Goal: Find specific page/section: Find specific page/section

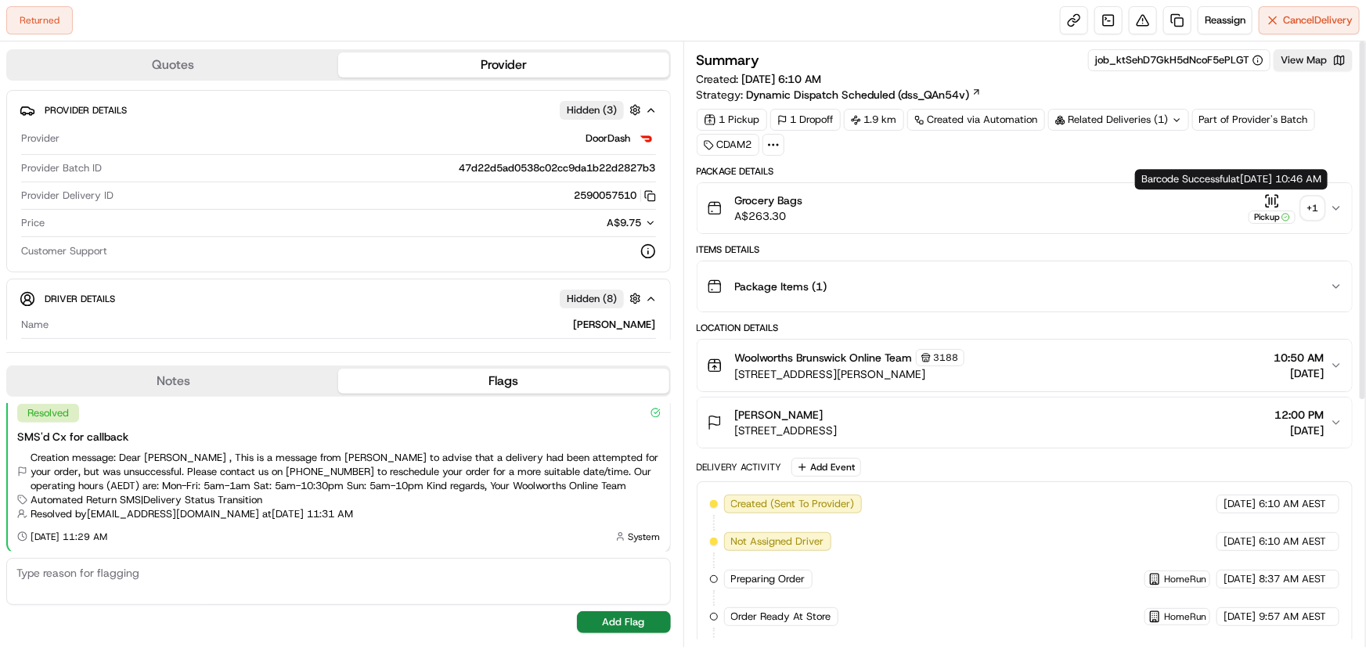
click at [1316, 207] on div "+ 1" at bounding box center [1313, 208] width 22 height 22
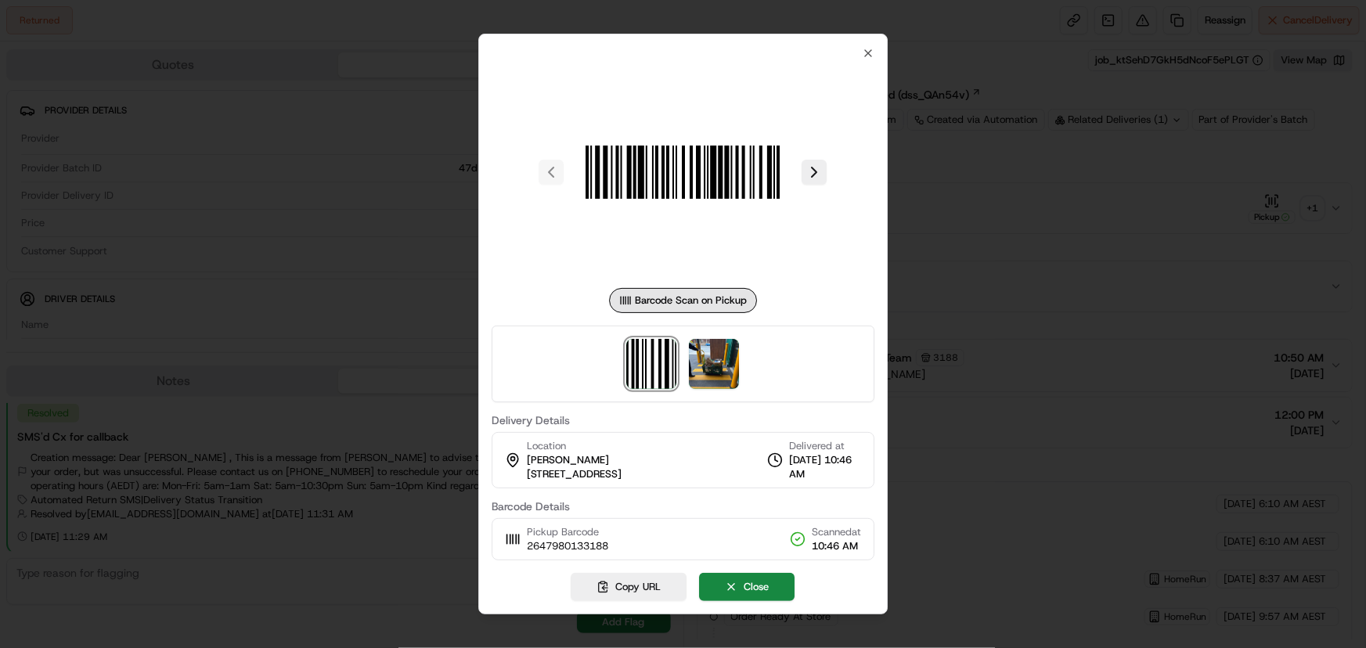
click at [868, 61] on div at bounding box center [684, 173] width 384 height 226
click at [868, 53] on icon "button" at bounding box center [868, 53] width 6 height 6
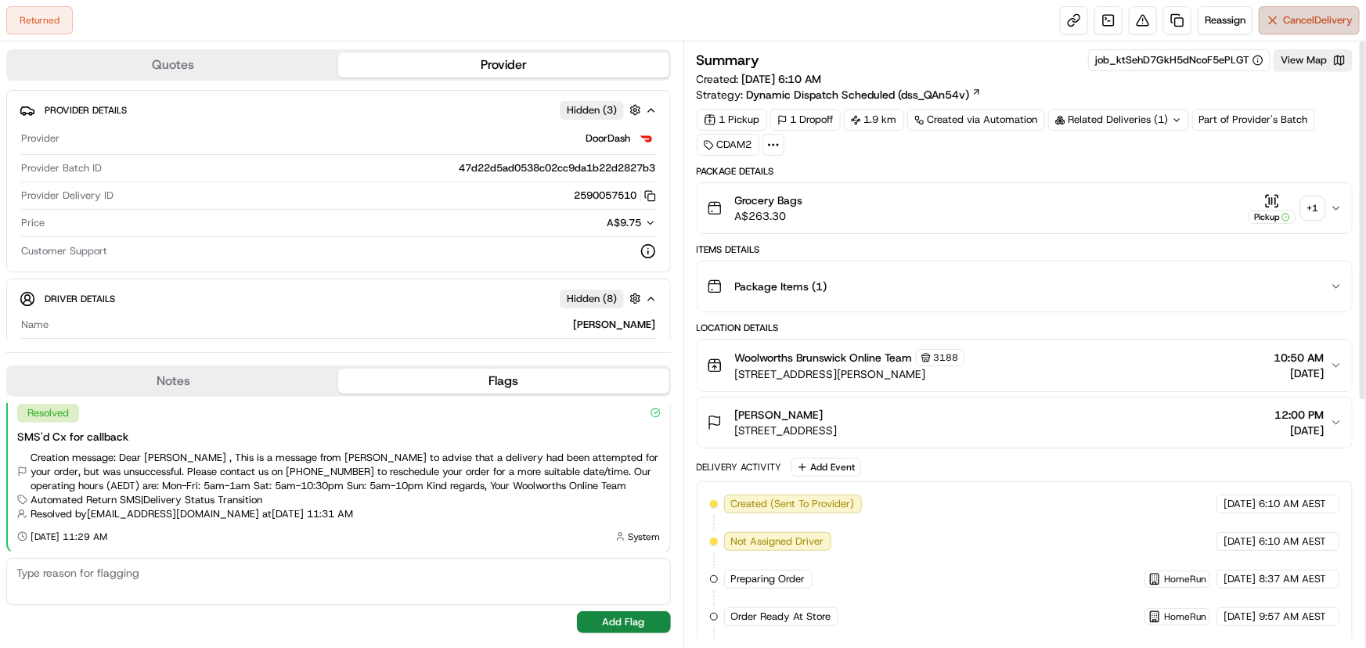
click at [1321, 16] on span "Cancel Delivery" at bounding box center [1318, 20] width 70 height 14
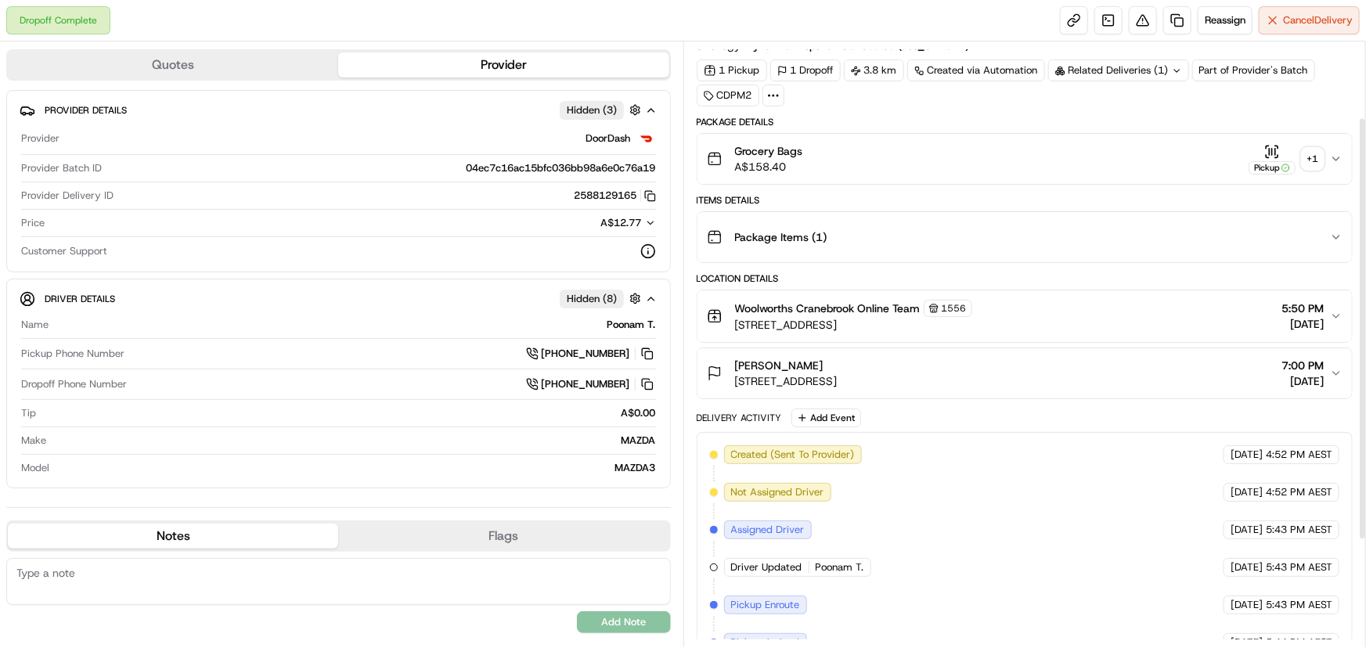
scroll to position [45, 0]
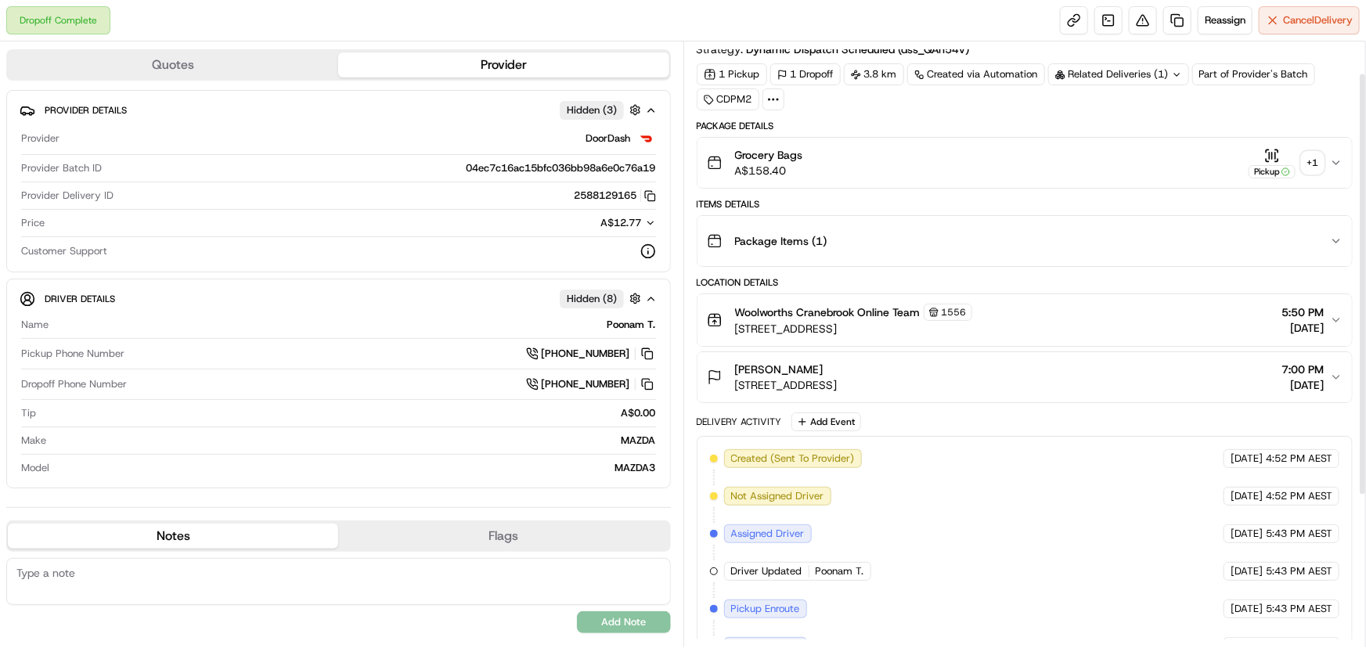
click at [1313, 158] on div "+ 1" at bounding box center [1313, 163] width 22 height 22
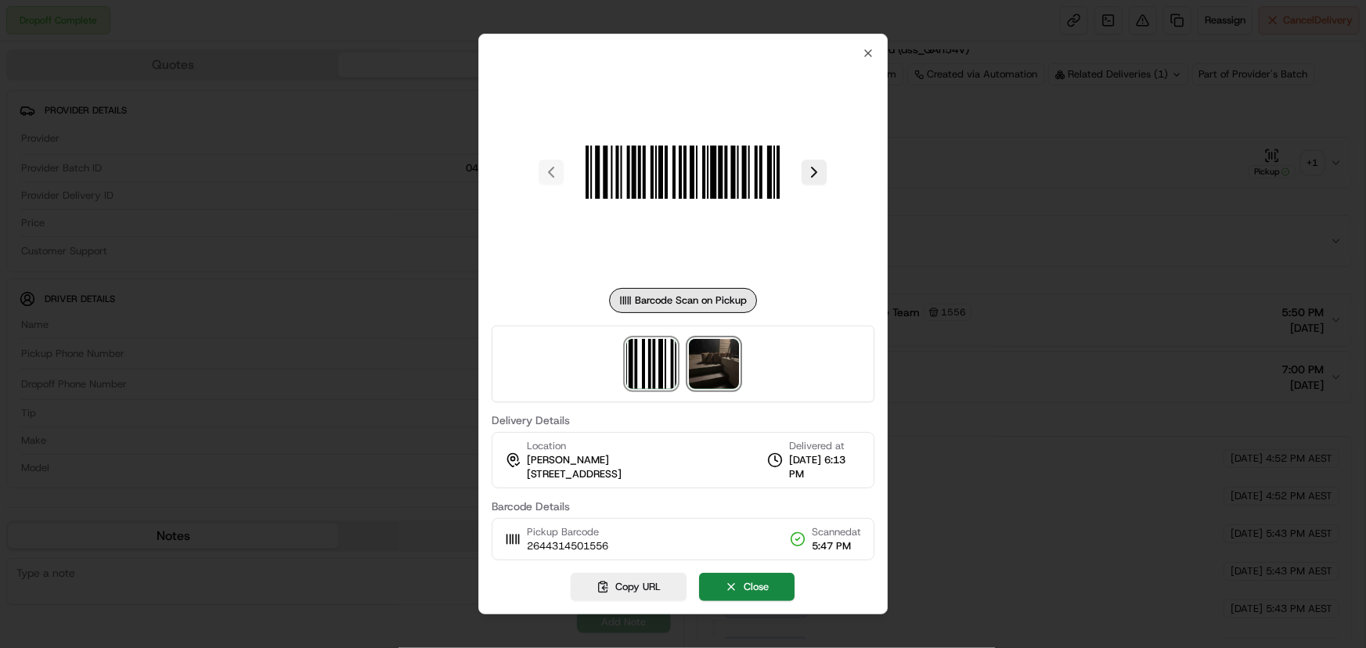
click at [713, 363] on img at bounding box center [715, 364] width 50 height 50
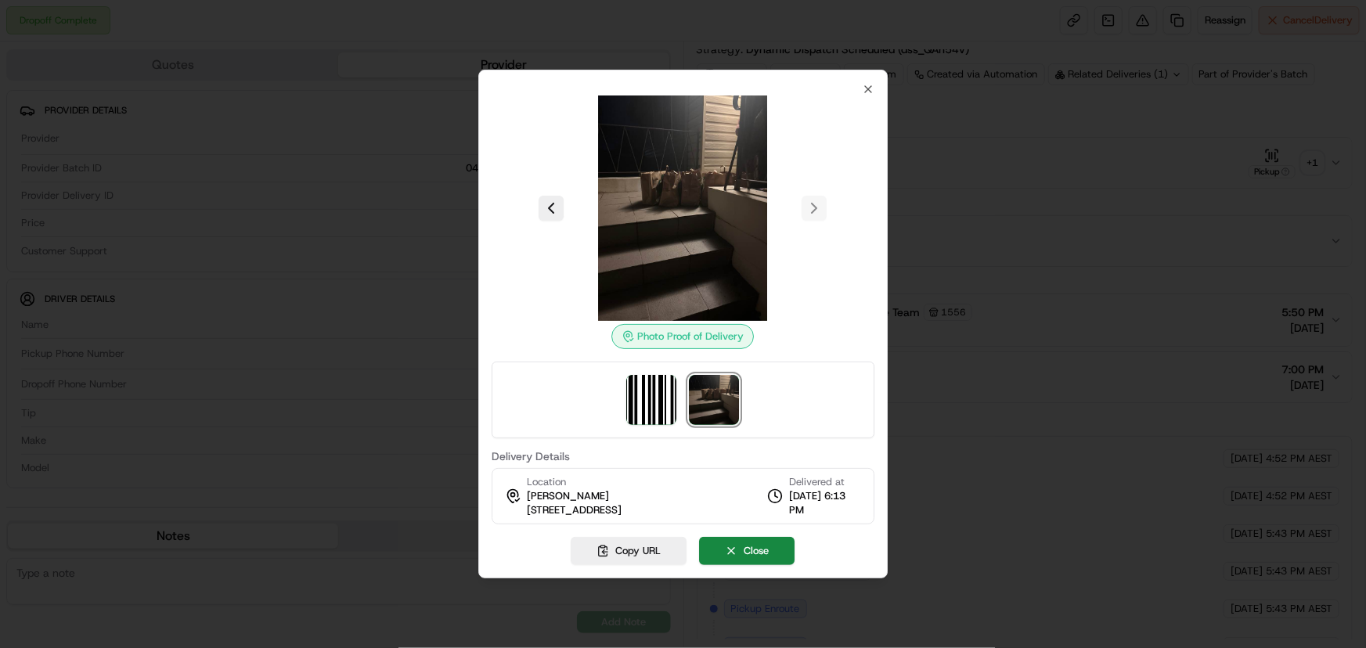
drag, startPoint x: 526, startPoint y: 511, endPoint x: 642, endPoint y: 514, distance: 115.9
click at [622, 514] on span "120 Kareela Ave, Penrith, NSW 2750, AU" at bounding box center [574, 511] width 95 height 14
copy span "120 Kareela Ave, Penrith"
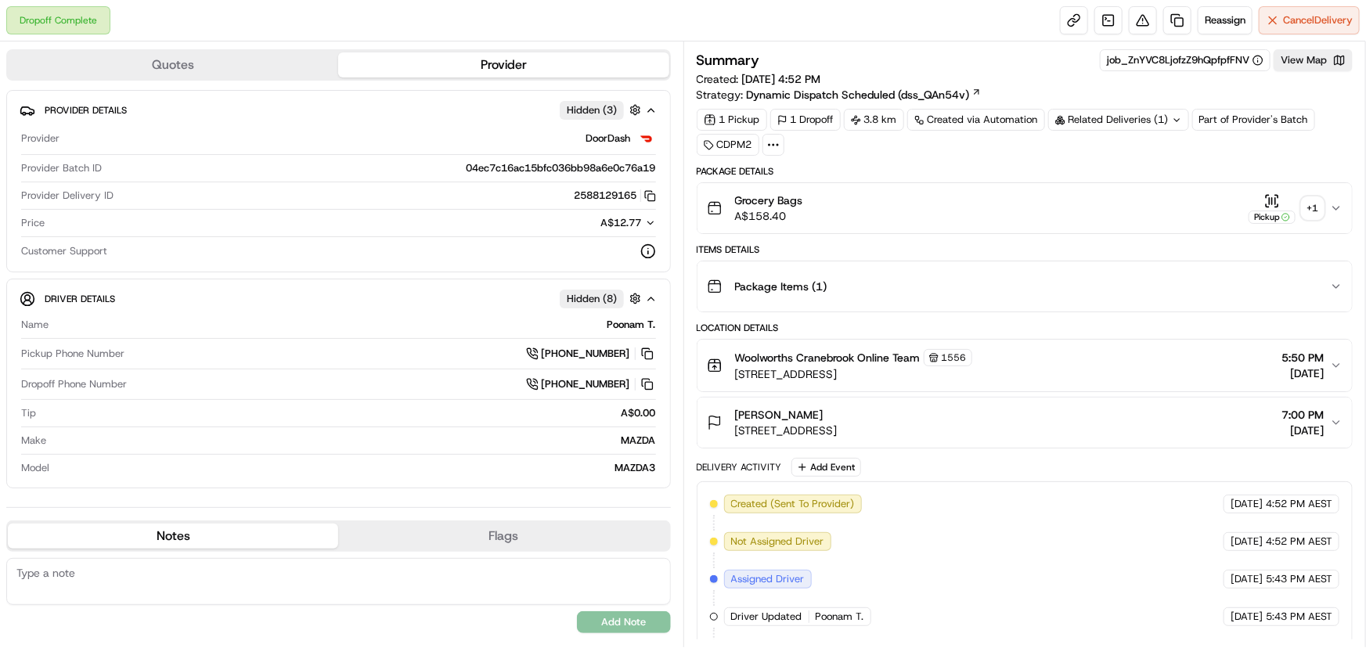
click at [1313, 206] on div "+ 1" at bounding box center [1313, 208] width 22 height 22
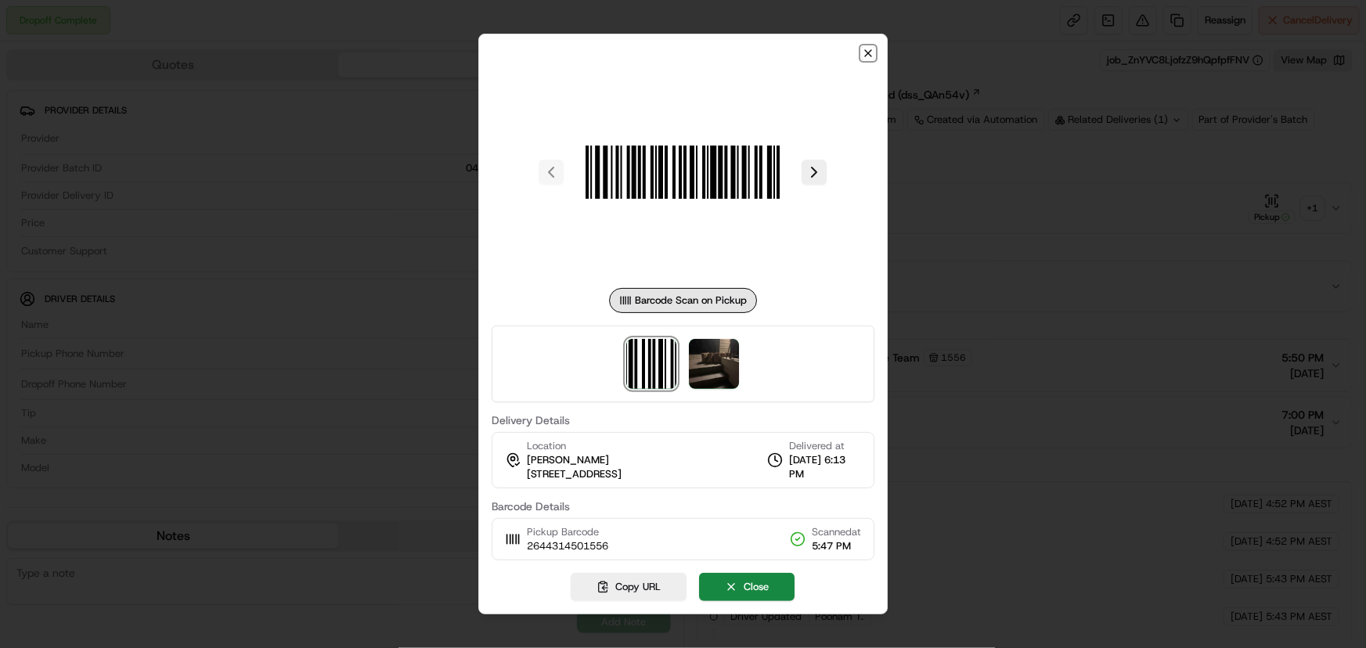
click at [875, 53] on icon "button" at bounding box center [868, 53] width 13 height 13
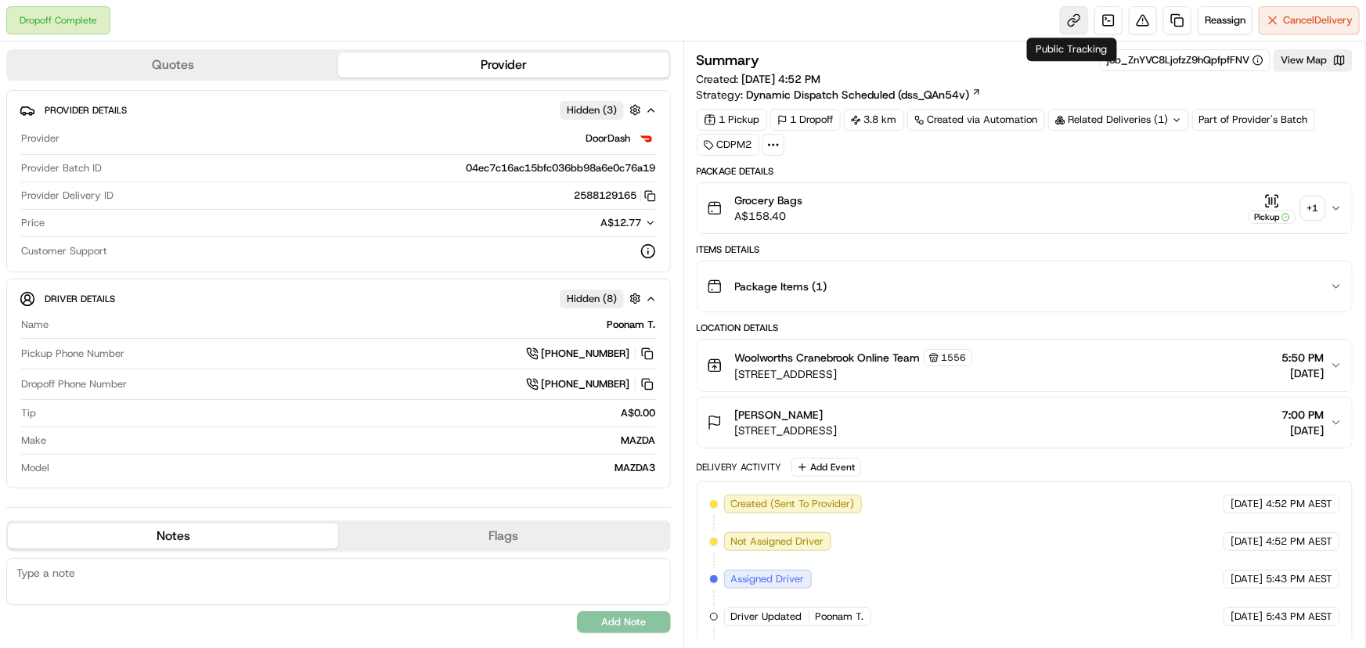
click at [1068, 16] on link at bounding box center [1074, 20] width 28 height 28
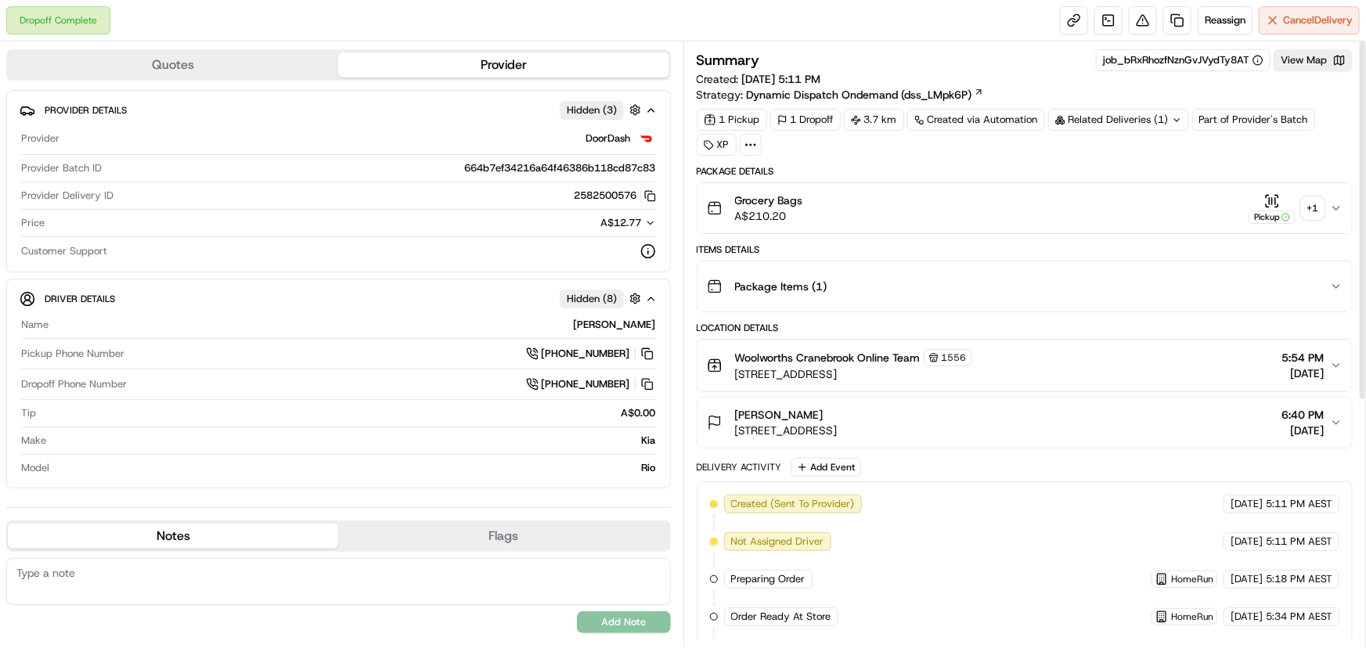
click at [1315, 206] on div "+ 1" at bounding box center [1313, 208] width 22 height 22
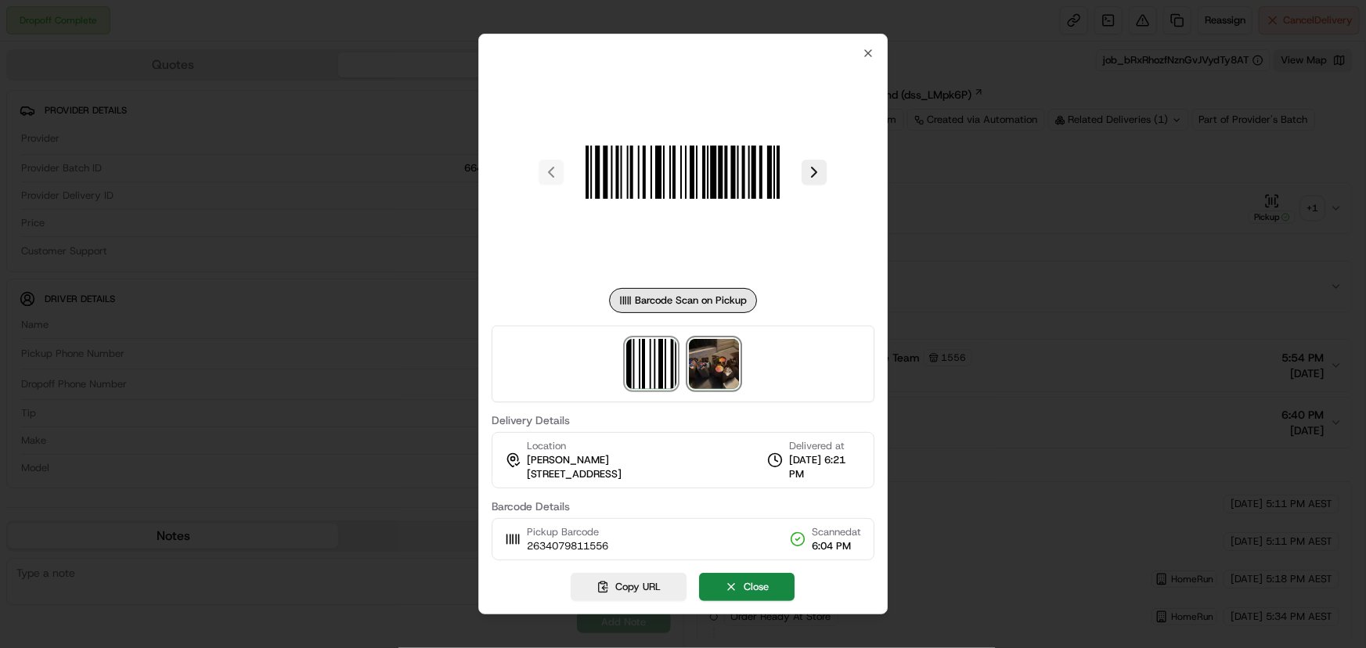
click at [714, 378] on img at bounding box center [715, 364] width 50 height 50
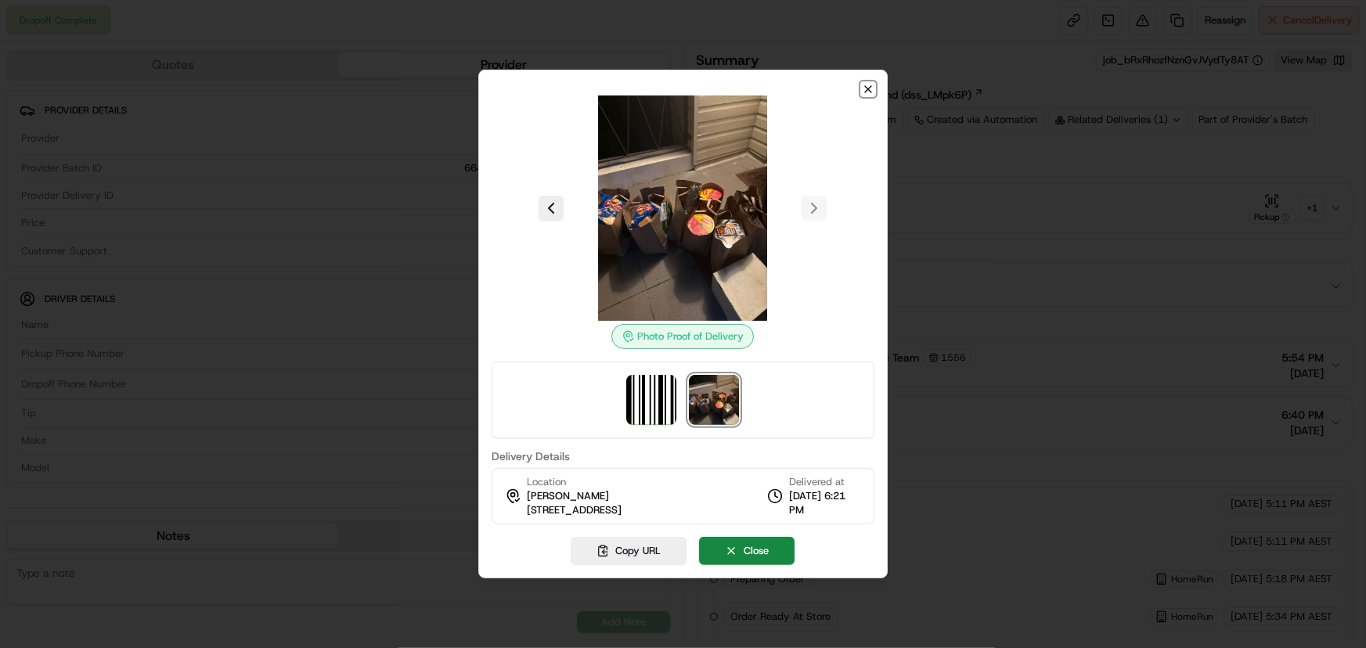
click at [870, 87] on icon "button" at bounding box center [868, 89] width 6 height 6
